Goal: Use online tool/utility: Utilize a website feature to perform a specific function

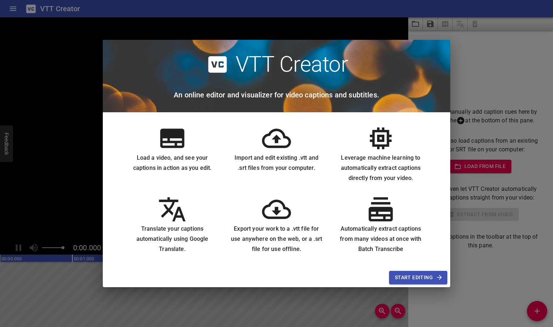
click at [403, 279] on span "Start Editing" at bounding box center [418, 277] width 47 height 9
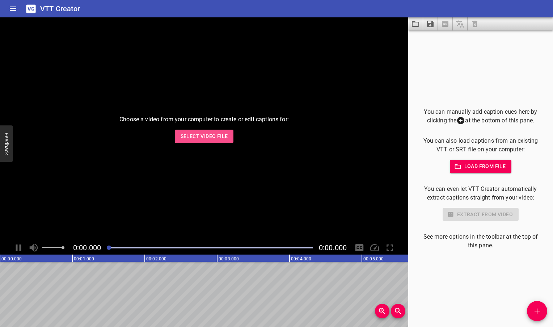
click at [200, 137] on span "Select Video File" at bounding box center [204, 136] width 47 height 9
